Goal: Task Accomplishment & Management: Manage account settings

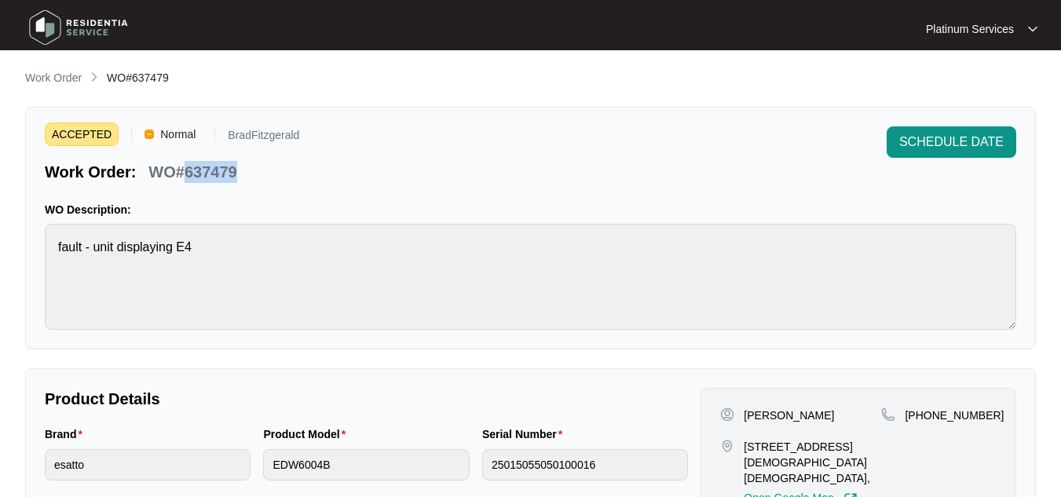
click at [56, 28] on img at bounding box center [79, 27] width 110 height 47
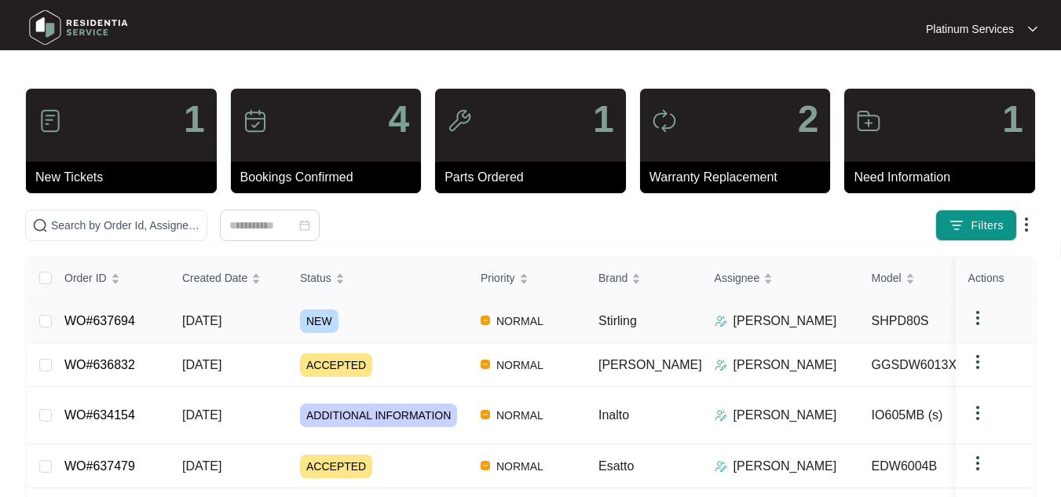
click at [316, 314] on span "NEW" at bounding box center [319, 321] width 38 height 24
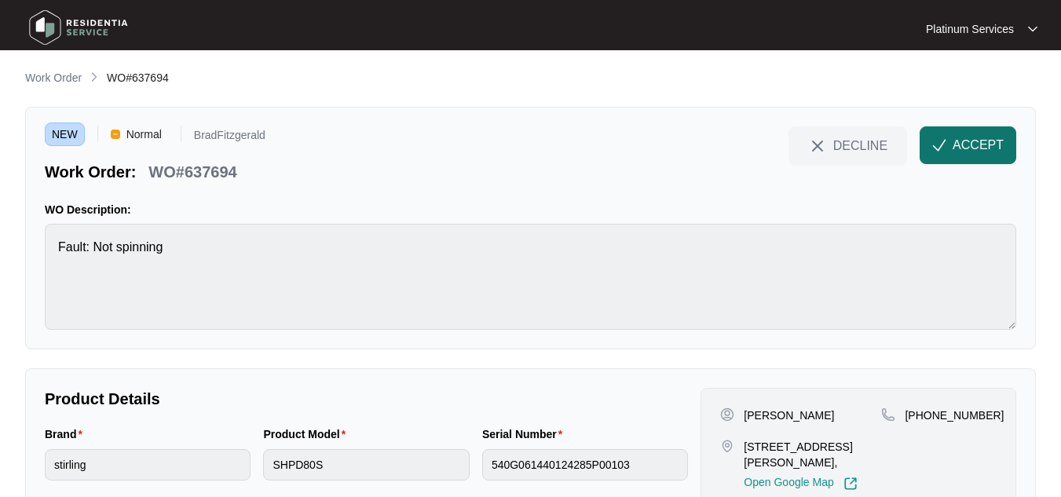
click at [986, 148] on span "ACCEPT" at bounding box center [977, 145] width 51 height 19
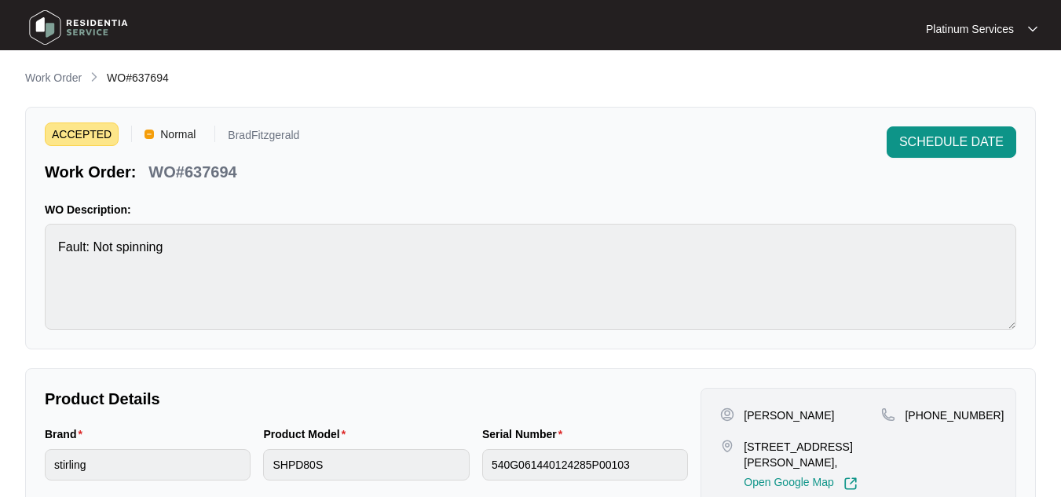
click at [845, 415] on div "[PERSON_NAME]" at bounding box center [800, 415] width 161 height 16
click at [743, 410] on div "[PERSON_NAME]" at bounding box center [800, 415] width 161 height 16
drag, startPoint x: 743, startPoint y: 410, endPoint x: 837, endPoint y: 423, distance: 95.1
click at [837, 423] on div "[PERSON_NAME] [STREET_ADDRESS][PERSON_NAME], Open Google Map" at bounding box center [800, 448] width 161 height 83
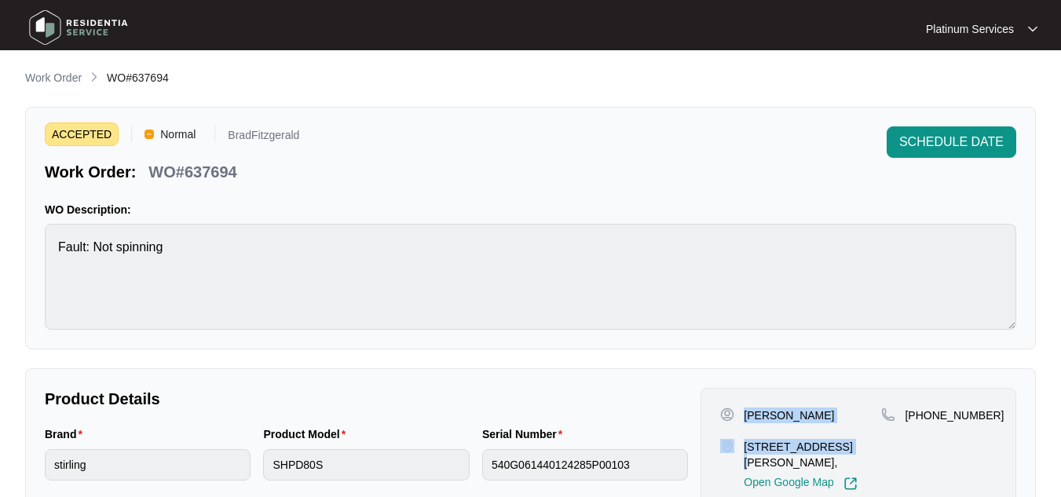
click at [837, 423] on div "[PERSON_NAME] [STREET_ADDRESS][PERSON_NAME], Open Google Map" at bounding box center [800, 448] width 161 height 83
click at [745, 417] on p "[PERSON_NAME]" at bounding box center [788, 415] width 90 height 16
drag, startPoint x: 745, startPoint y: 417, endPoint x: 819, endPoint y: 419, distance: 73.8
click at [819, 419] on p "[PERSON_NAME]" at bounding box center [788, 415] width 90 height 16
copy p "[PERSON_NAME]"
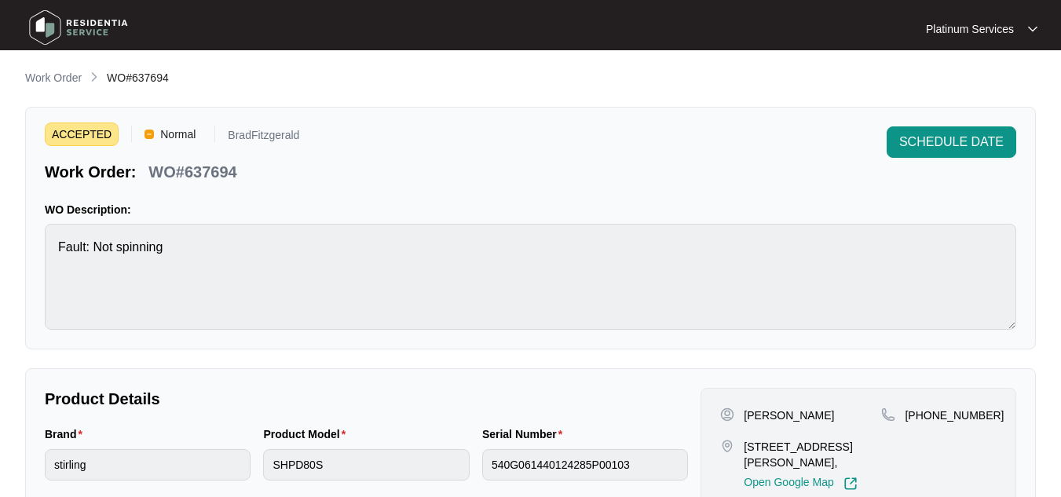
click at [858, 458] on p "[STREET_ADDRESS][PERSON_NAME]," at bounding box center [811, 454] width 137 height 31
click at [853, 467] on p "[STREET_ADDRESS][PERSON_NAME]," at bounding box center [811, 454] width 137 height 31
drag, startPoint x: 864, startPoint y: 462, endPoint x: 746, endPoint y: 444, distance: 119.1
click at [746, 444] on p "[STREET_ADDRESS][PERSON_NAME]," at bounding box center [811, 454] width 137 height 31
copy p "[STREET_ADDRESS][PERSON_NAME],"
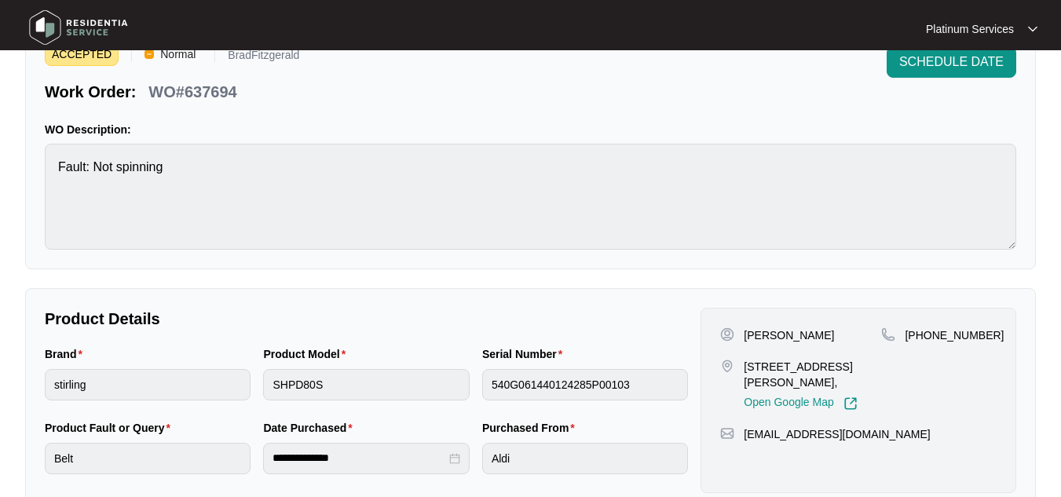
scroll to position [96, 0]
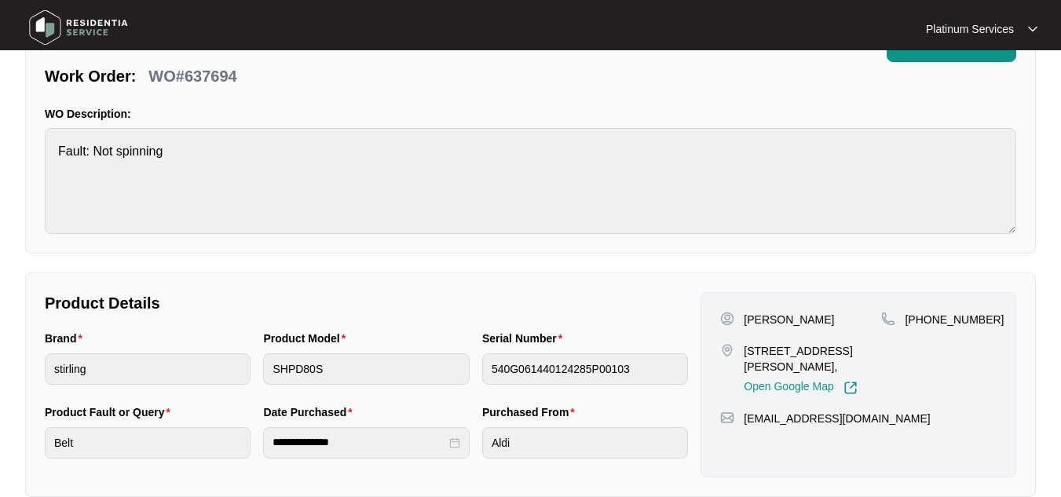
click at [879, 422] on div "[EMAIL_ADDRESS][DOMAIN_NAME]" at bounding box center [858, 419] width 276 height 16
drag, startPoint x: 876, startPoint y: 425, endPoint x: 743, endPoint y: 422, distance: 133.5
click at [743, 422] on div "[EMAIL_ADDRESS][DOMAIN_NAME]" at bounding box center [858, 419] width 276 height 16
copy p "[EMAIL_ADDRESS][DOMAIN_NAME]"
click at [985, 317] on div "[PHONE_NUMBER]" at bounding box center [938, 320] width 115 height 16
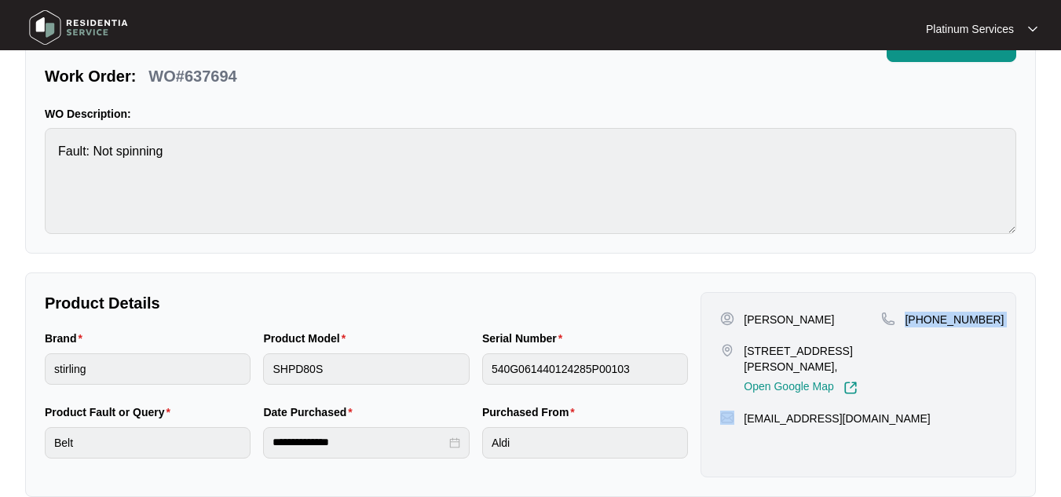
drag, startPoint x: 985, startPoint y: 317, endPoint x: 905, endPoint y: 320, distance: 80.1
click at [905, 320] on div "[PHONE_NUMBER]" at bounding box center [938, 320] width 115 height 16
copy p "[PHONE_NUMBER]"
click at [31, 159] on div "ACCEPTED Normal BradFitzgerald Work Order: WO#637694 SCHEDULE DATE WO Descripti…" at bounding box center [530, 132] width 1010 height 243
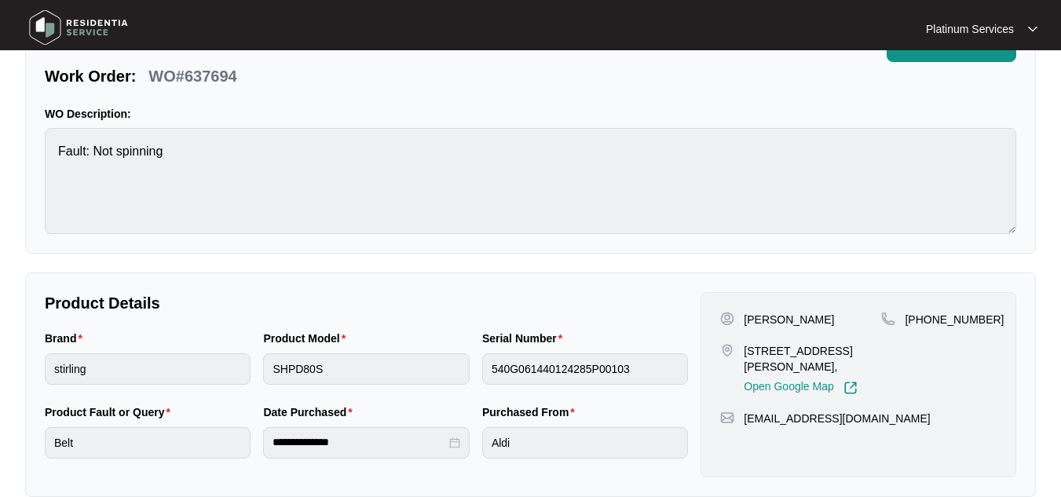
click at [216, 79] on p "WO#637694" at bounding box center [192, 76] width 88 height 22
copy p "637694"
click at [216, 79] on p "WO#637694" at bounding box center [192, 76] width 88 height 22
